Goal: Complete application form

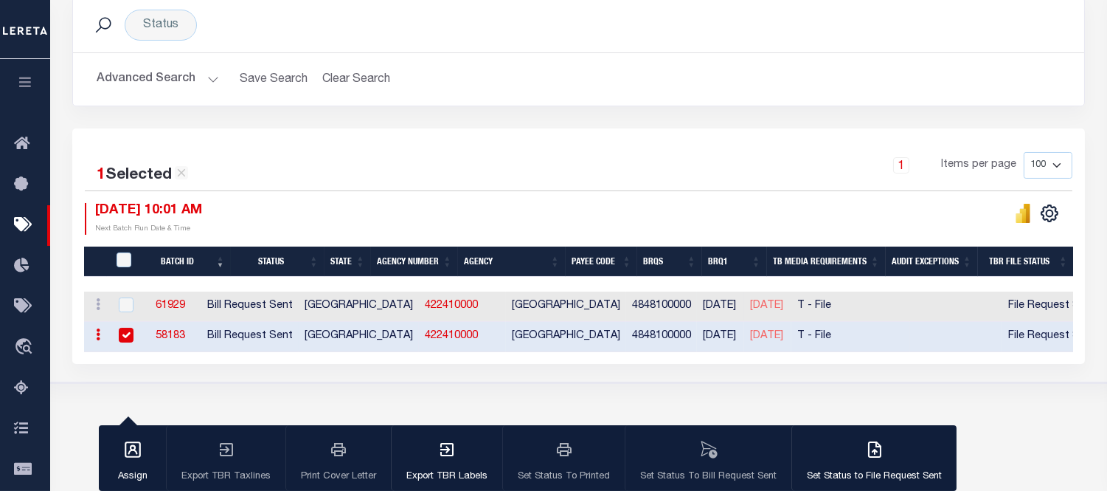
scroll to position [209, 0]
click at [425, 305] on link "422410000" at bounding box center [451, 305] width 53 height 10
checkbox input "true"
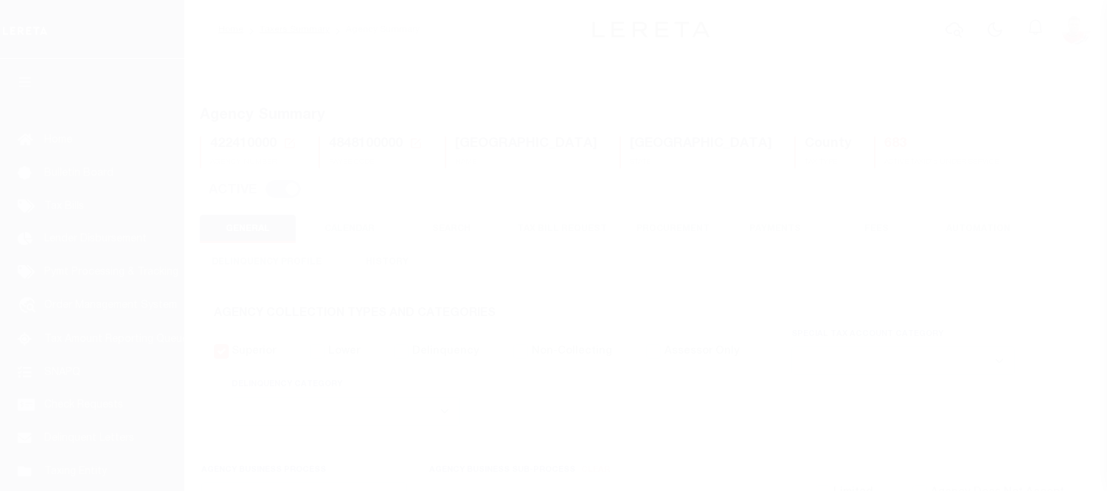
select select
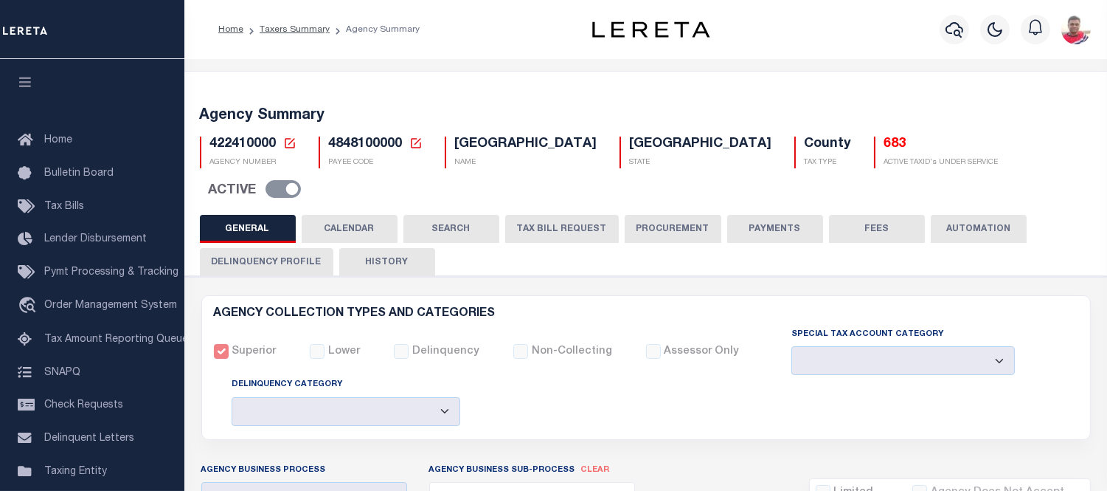
drag, startPoint x: 664, startPoint y: 190, endPoint x: 537, endPoint y: 263, distance: 146.4
click at [665, 215] on button "PROCUREMENT" at bounding box center [673, 229] width 97 height 28
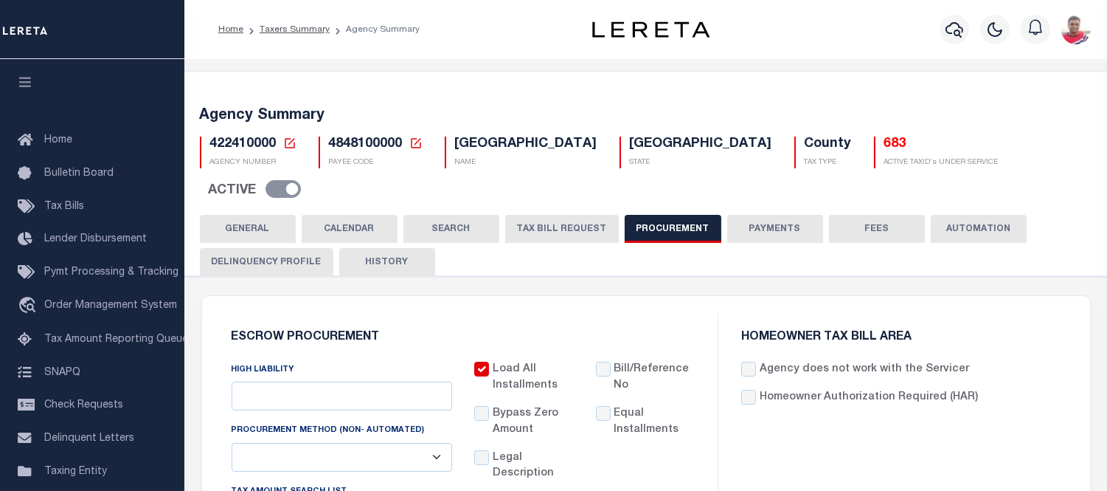
type input "$15,000"
select select "1"
select select "3"
checkbox input "true"
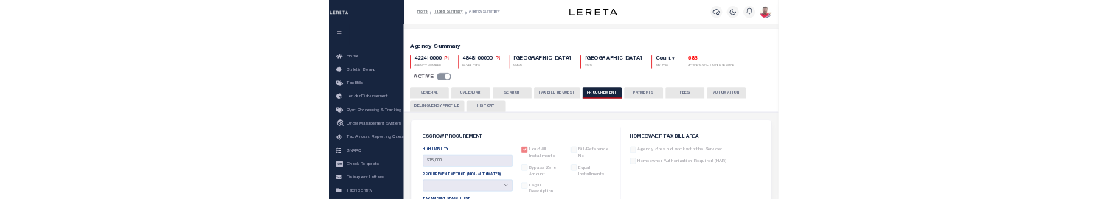
scroll to position [246, 0]
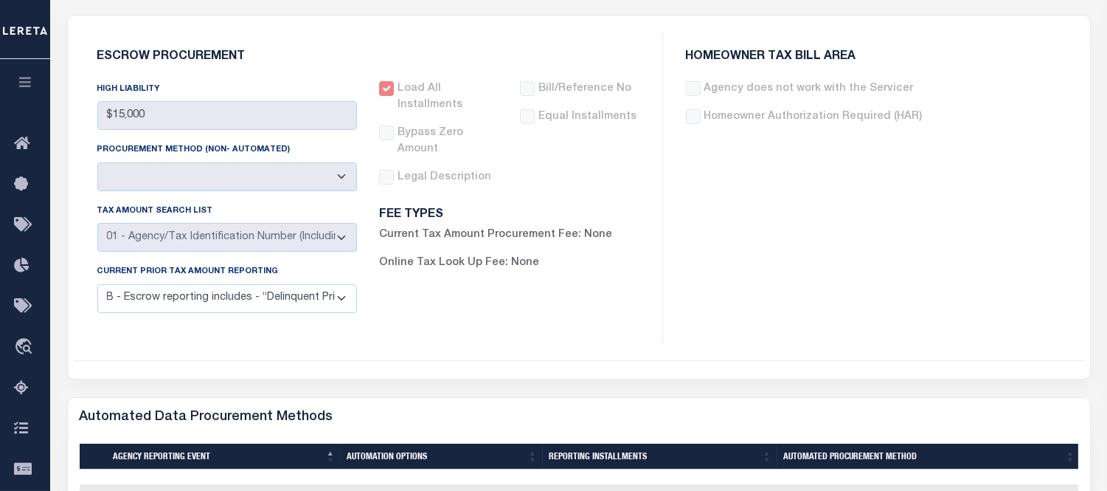
click at [328, 302] on select "C - Escrow reporting includes “Delinquent Current Tax Year Installment(s) Exist…" at bounding box center [227, 298] width 260 height 29
